Goal: Understand process/instructions: Learn how to perform a task or action

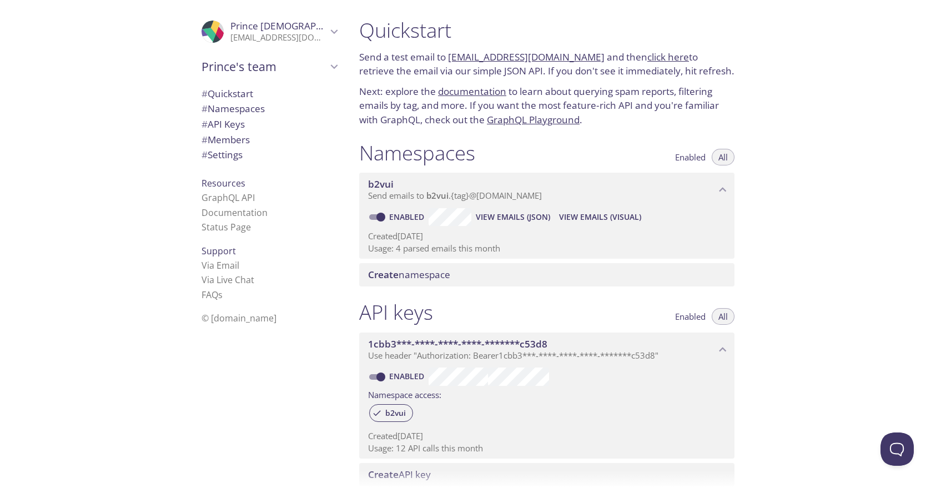
drag, startPoint x: 448, startPoint y: 56, endPoint x: 583, endPoint y: 59, distance: 134.9
click at [583, 59] on p "Send a test email to b2vui.test@inbox.testmail.app and then click here to retri…" at bounding box center [546, 64] width 375 height 28
copy link "b2vui.test@inbox.testmail.app"
click at [606, 102] on p "Next: explore the documentation to learn about querying spam reports, filtering…" at bounding box center [546, 105] width 375 height 43
click at [496, 208] on button "View Emails (JSON)" at bounding box center [512, 217] width 83 height 18
